Goal: Task Accomplishment & Management: Complete application form

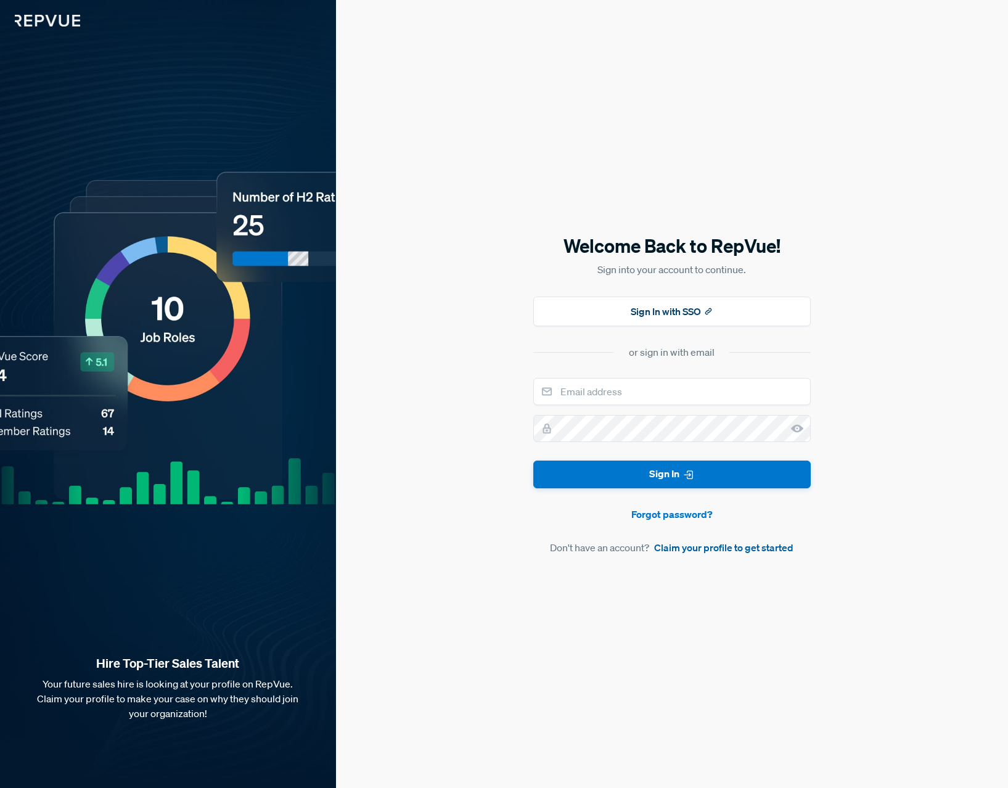
click at [679, 550] on link "Claim your profile to get started" at bounding box center [723, 547] width 139 height 15
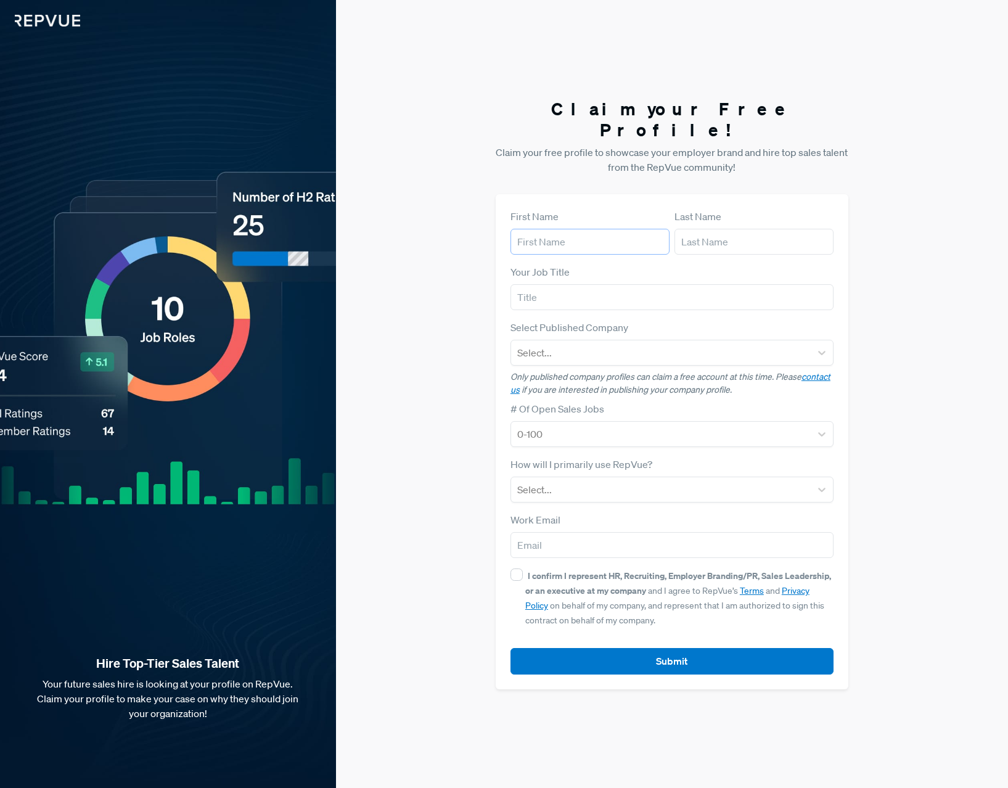
click at [567, 236] on input "text" at bounding box center [589, 242] width 159 height 26
type input "[PERSON_NAME]"
type input "andre"
type input "[EMAIL_ADDRESS][DOMAIN_NAME]"
click at [685, 236] on input "andre" at bounding box center [753, 242] width 159 height 26
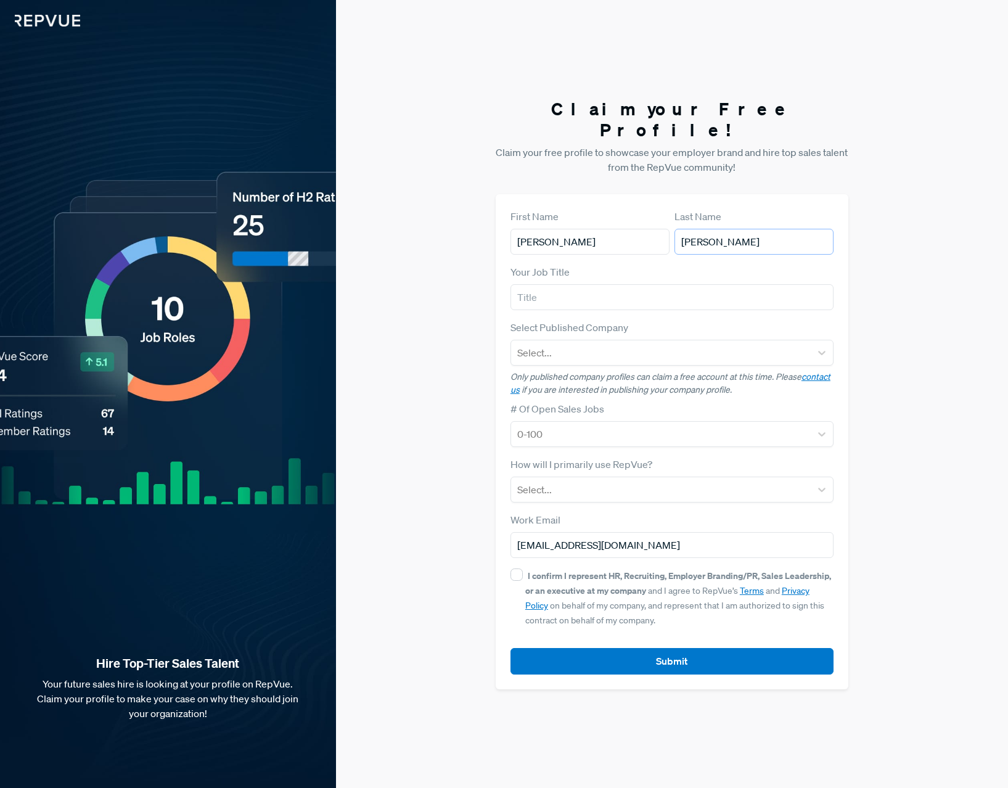
type input "[PERSON_NAME]"
click at [599, 288] on input "text" at bounding box center [671, 297] width 323 height 26
type input "VP of Business Development"
click at [631, 344] on div at bounding box center [660, 352] width 287 height 17
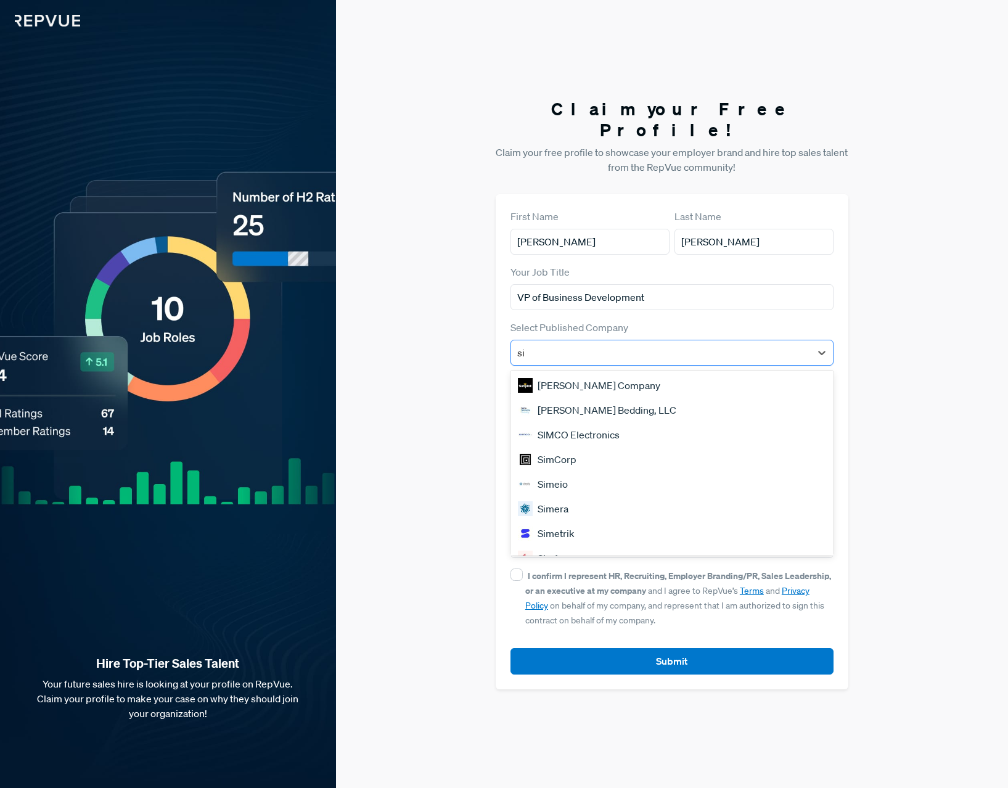
type input "s"
type input "`"
click at [544, 345] on div at bounding box center [660, 352] width 287 height 17
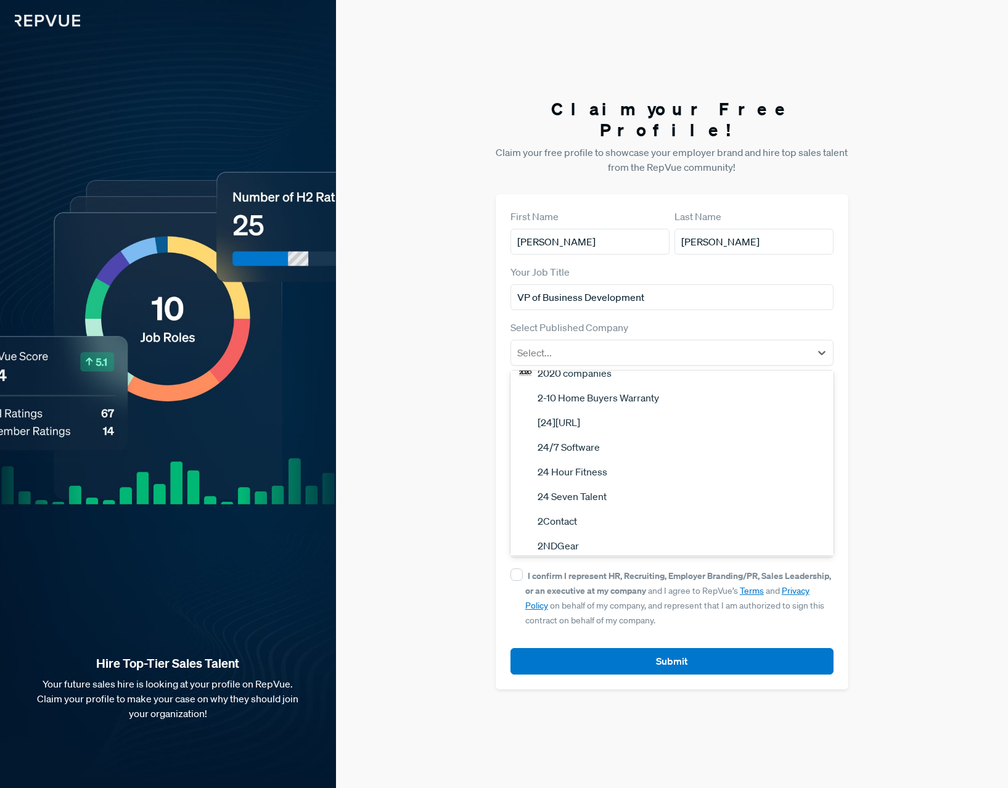
scroll to position [1053, 0]
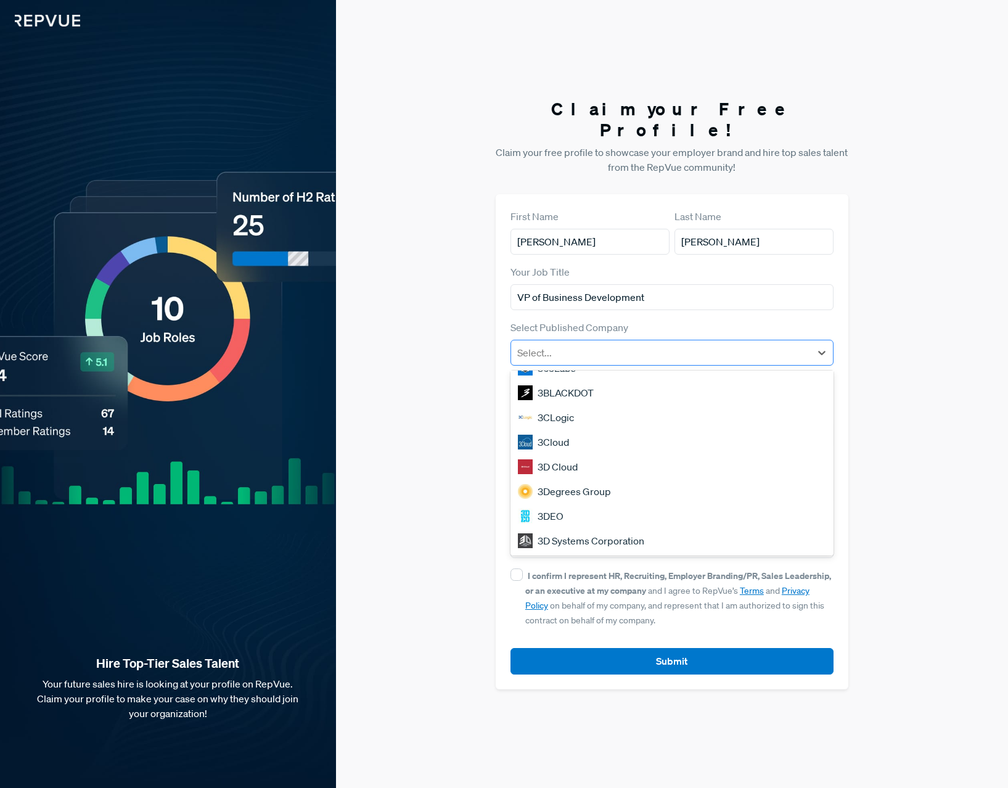
click at [562, 344] on div at bounding box center [660, 352] width 287 height 17
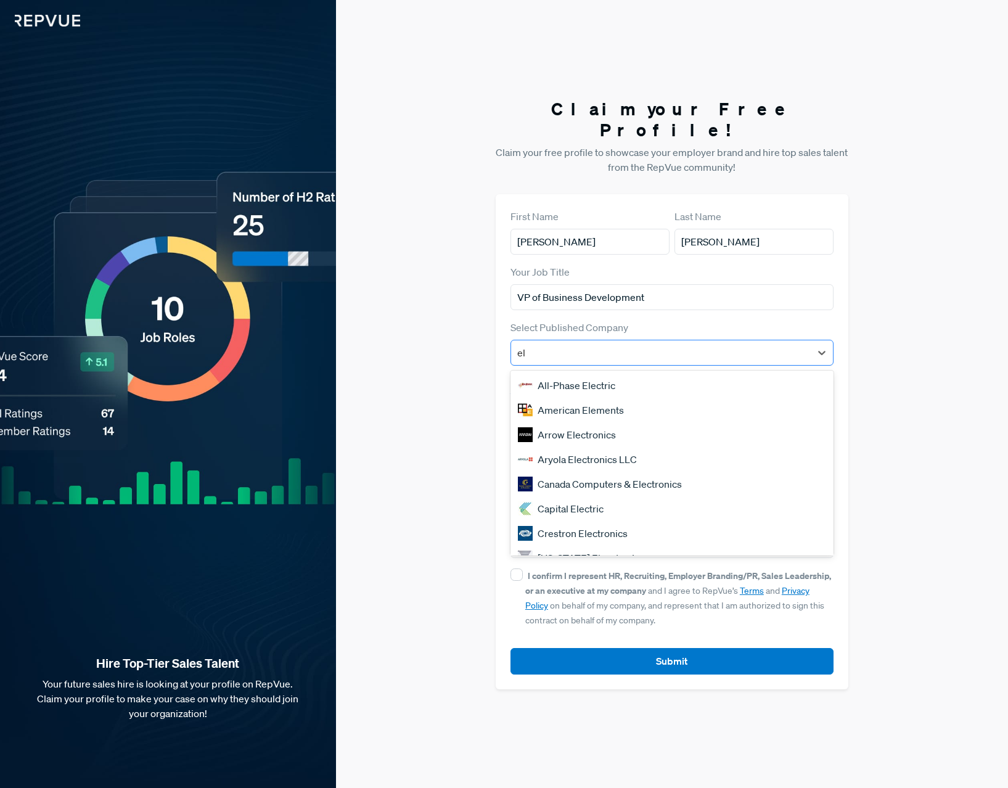
type input "e"
type input "m"
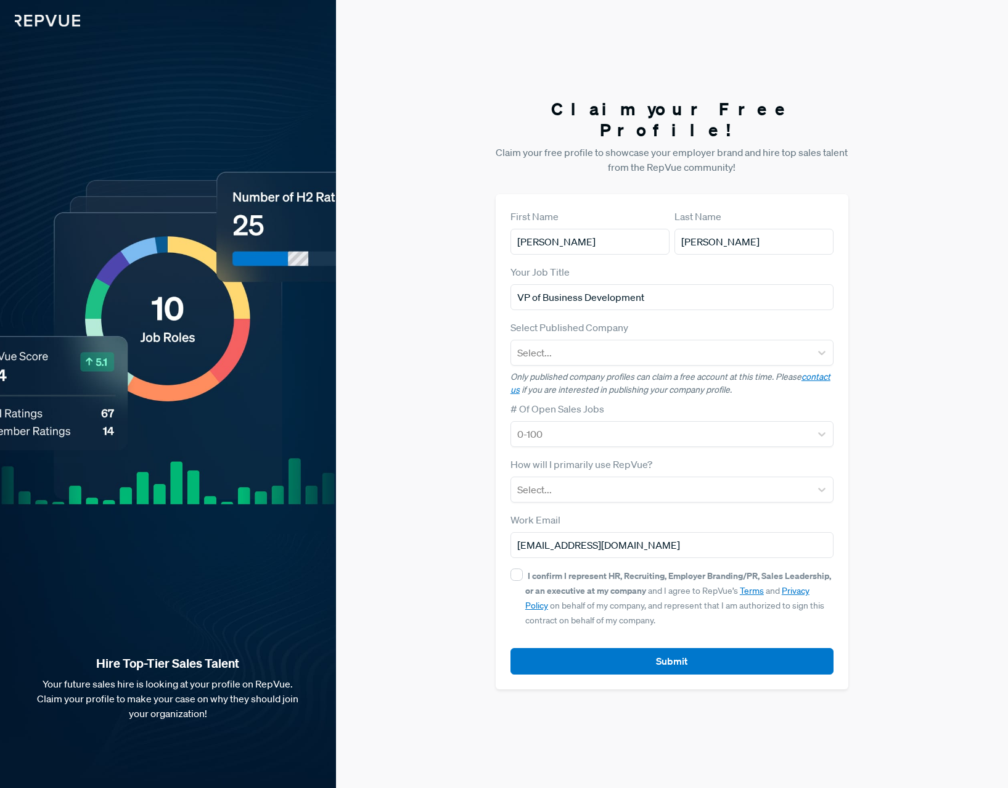
click at [483, 341] on div "Claim your Free Profile! Claim your free profile to showcase your employer bran…" at bounding box center [672, 394] width 672 height 788
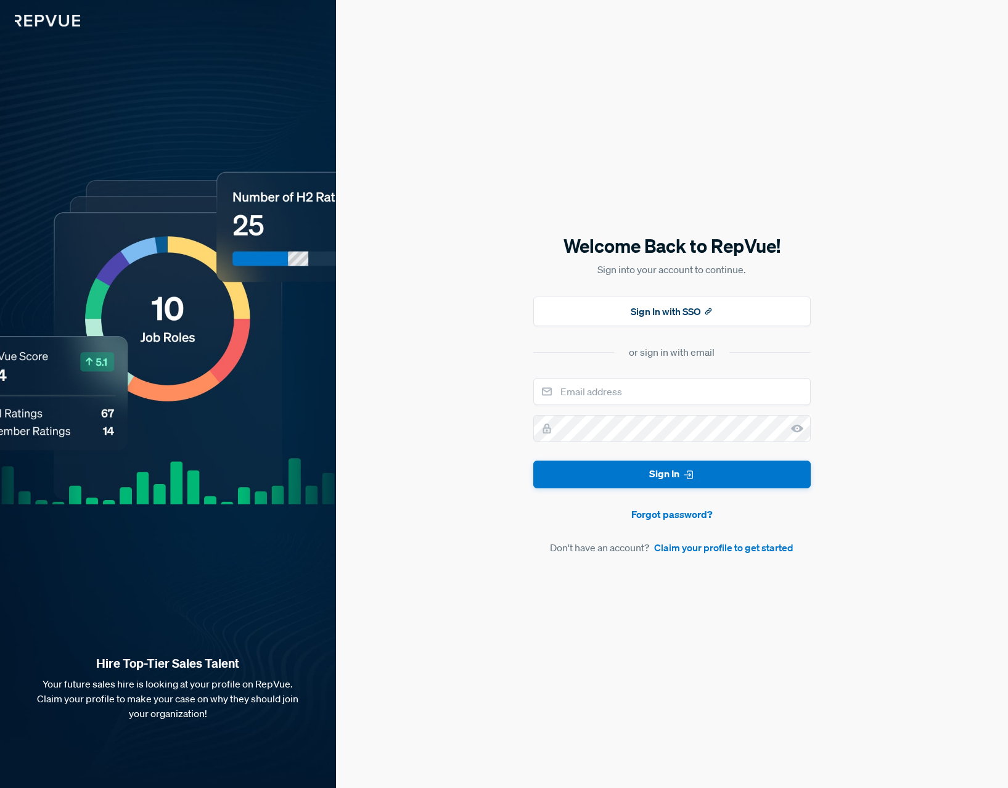
click at [39, 18] on img at bounding box center [40, 13] width 80 height 27
